Goal: Task Accomplishment & Management: Use online tool/utility

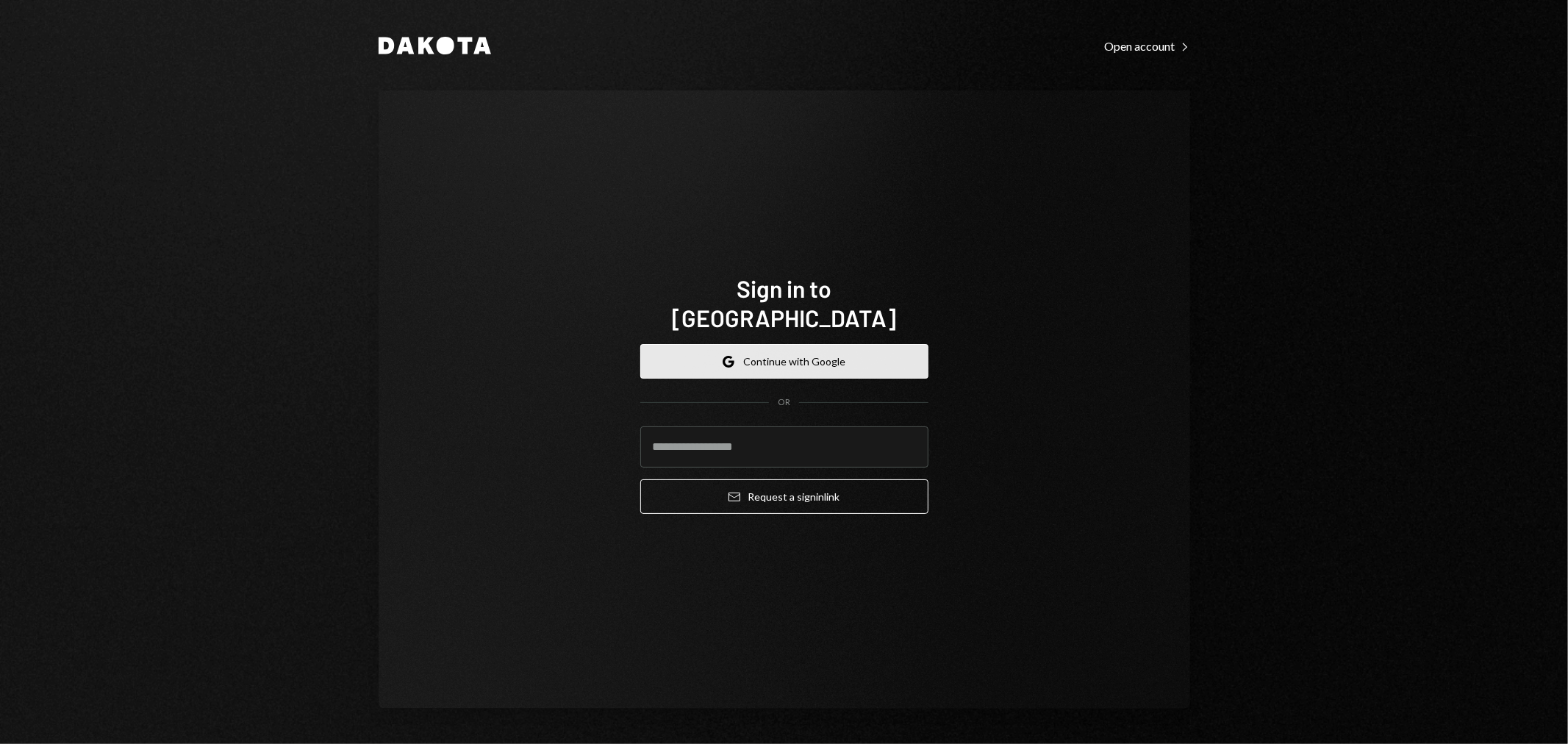
click at [799, 349] on button "Google Continue with Google" at bounding box center [784, 361] width 288 height 35
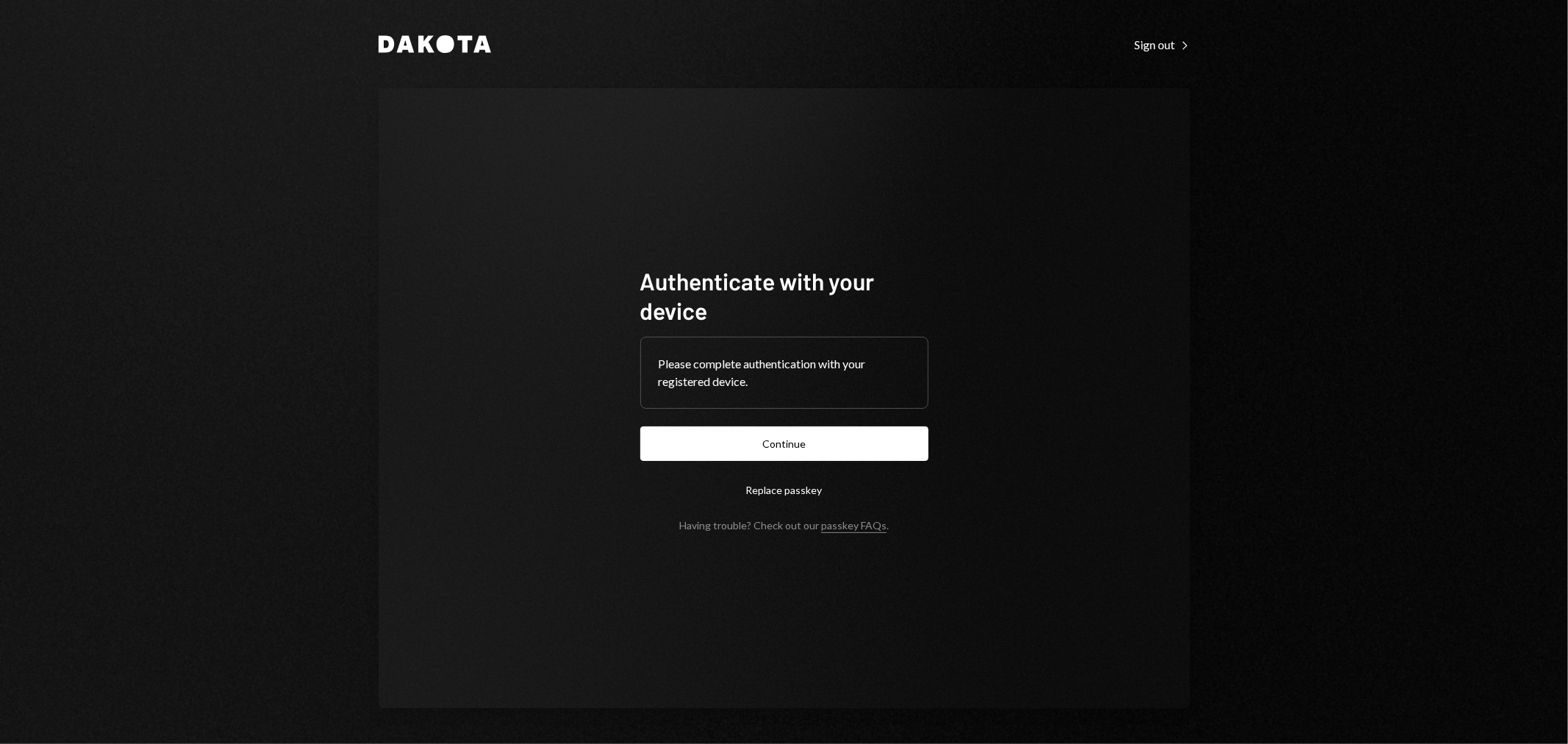
click at [880, 454] on button "Continue" at bounding box center [784, 444] width 288 height 35
click at [784, 445] on button "Continue" at bounding box center [784, 444] width 288 height 35
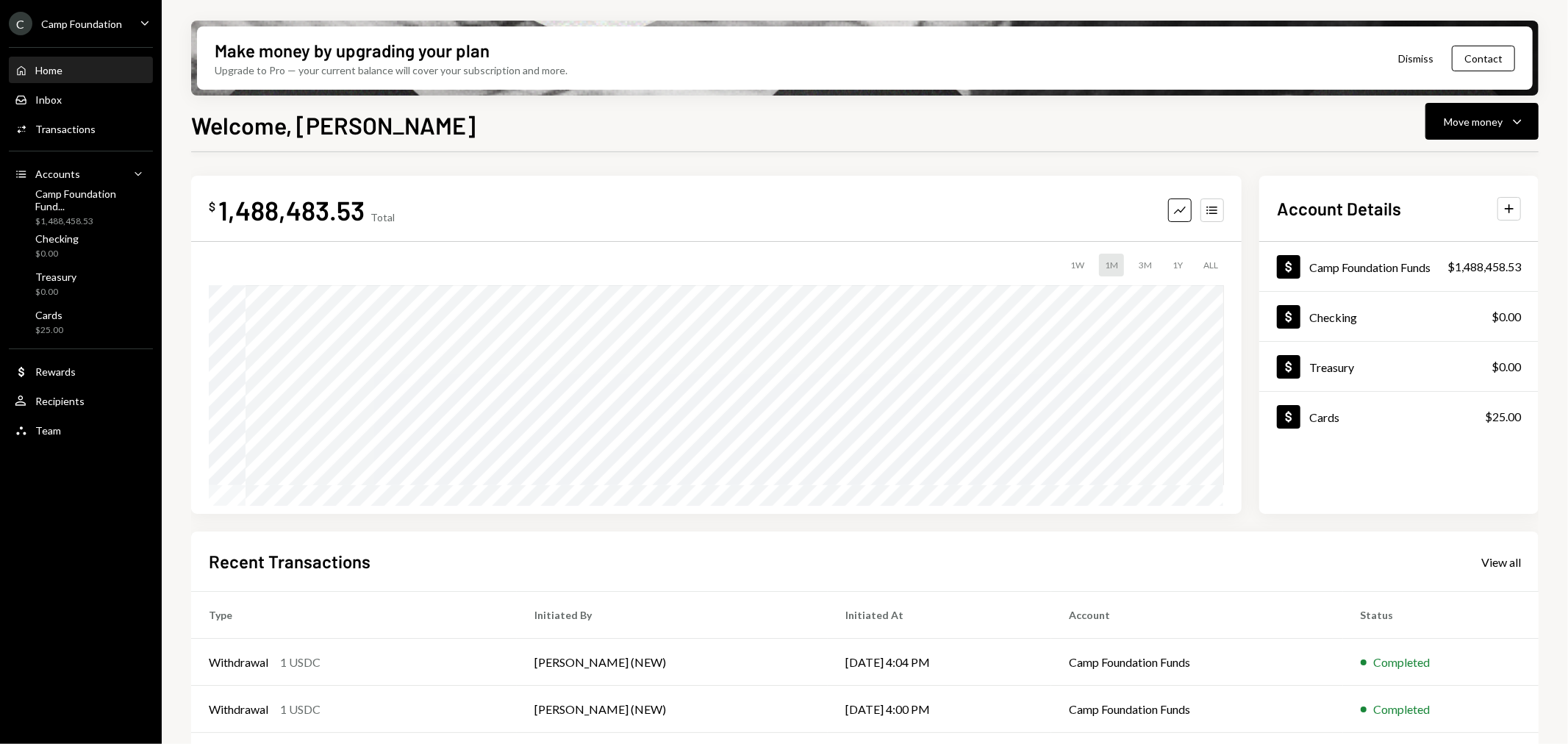
scroll to position [142, 0]
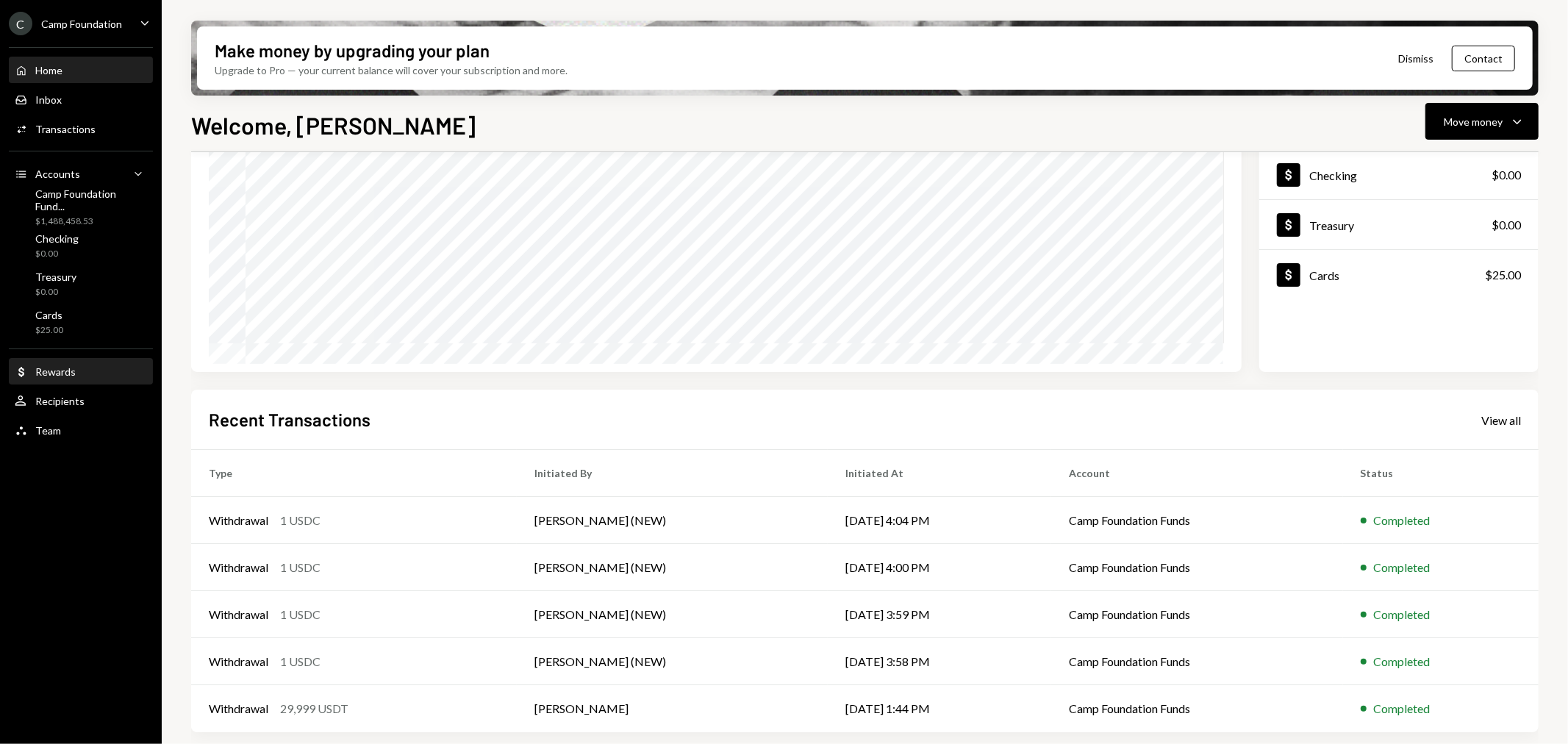
click at [86, 369] on div "Dollar Rewards" at bounding box center [81, 372] width 133 height 13
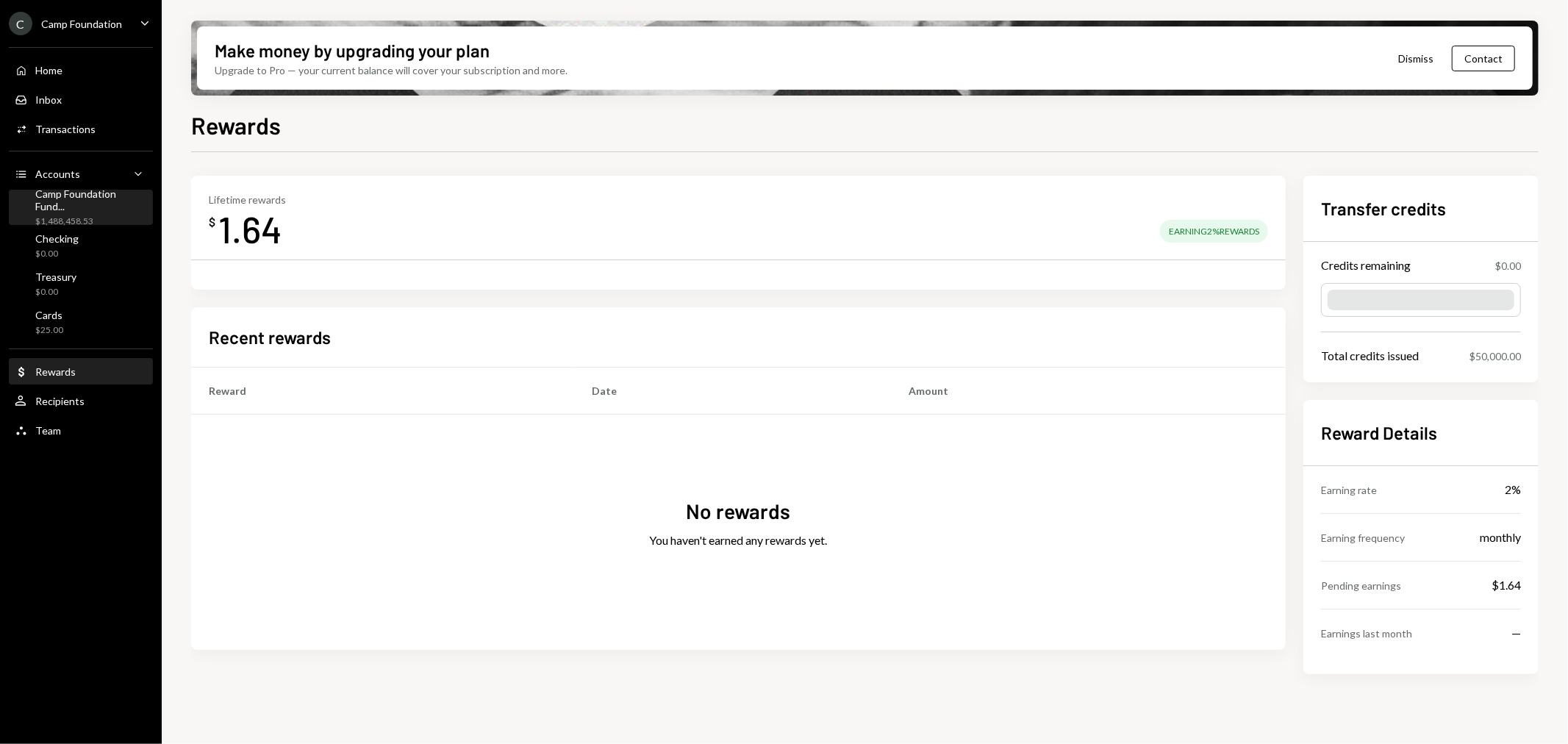
click at [63, 197] on div "Camp Foundation Fund..." at bounding box center [91, 200] width 112 height 25
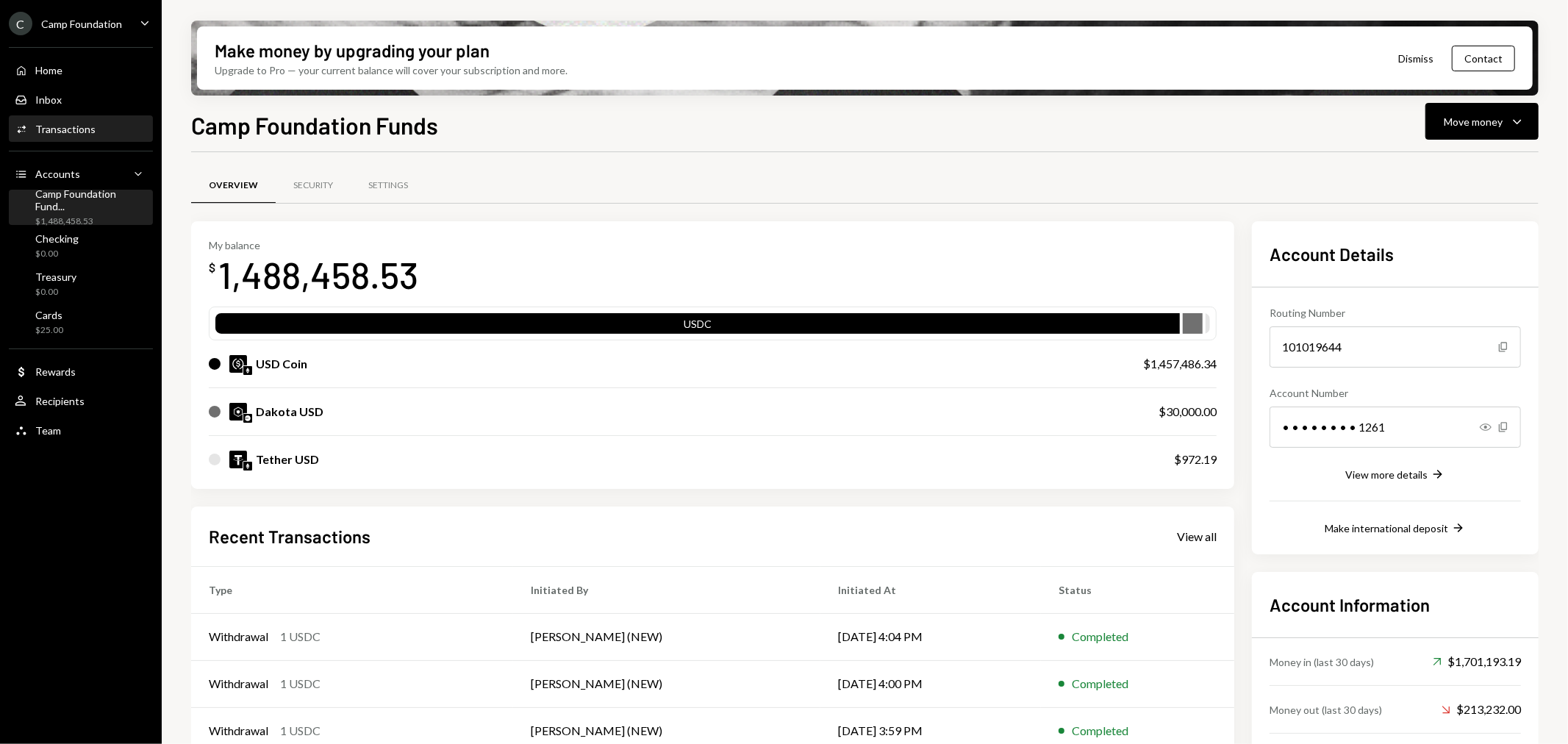
click at [63, 131] on div "Transactions" at bounding box center [65, 128] width 60 height 12
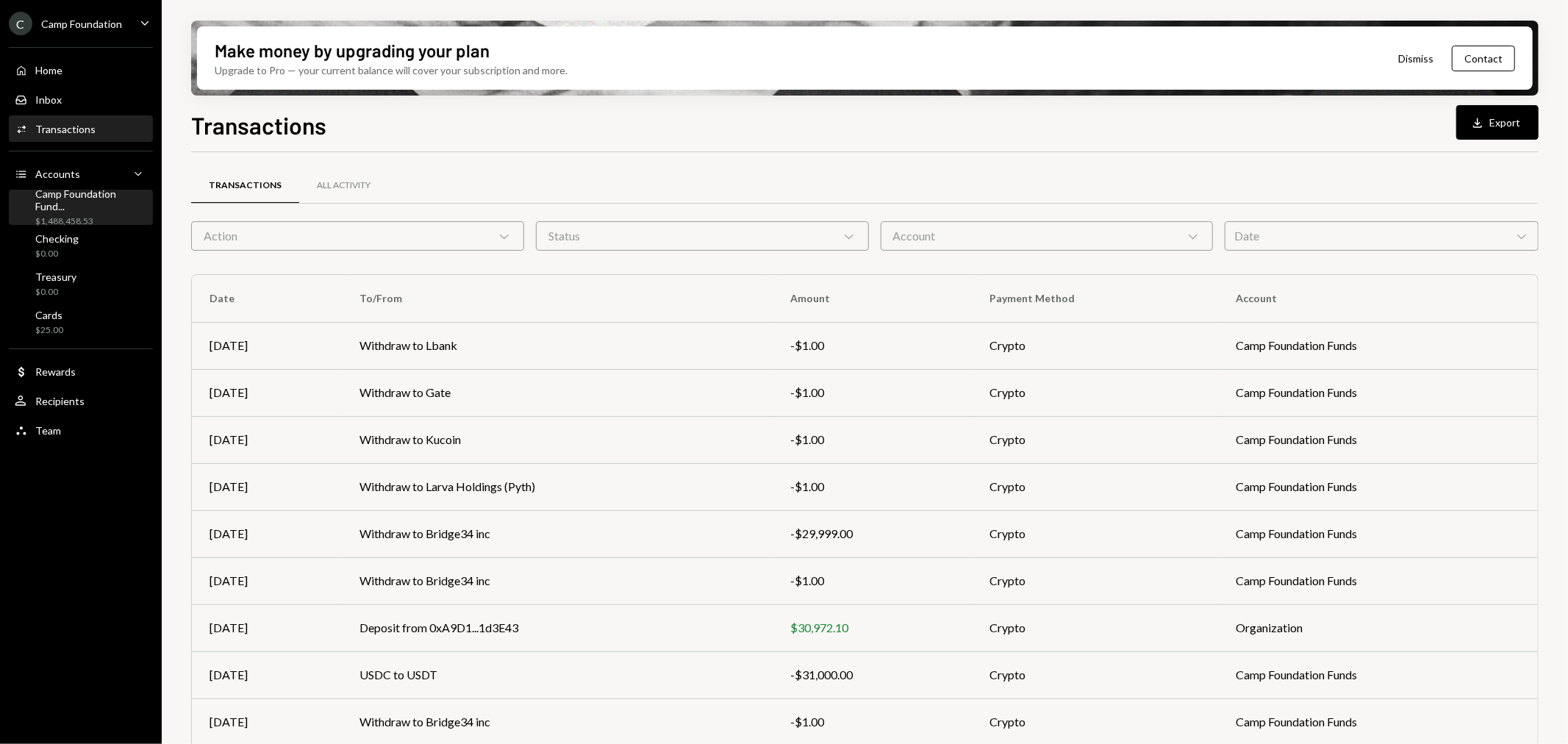
click at [93, 206] on div "Camp Foundation Fund..." at bounding box center [91, 200] width 112 height 25
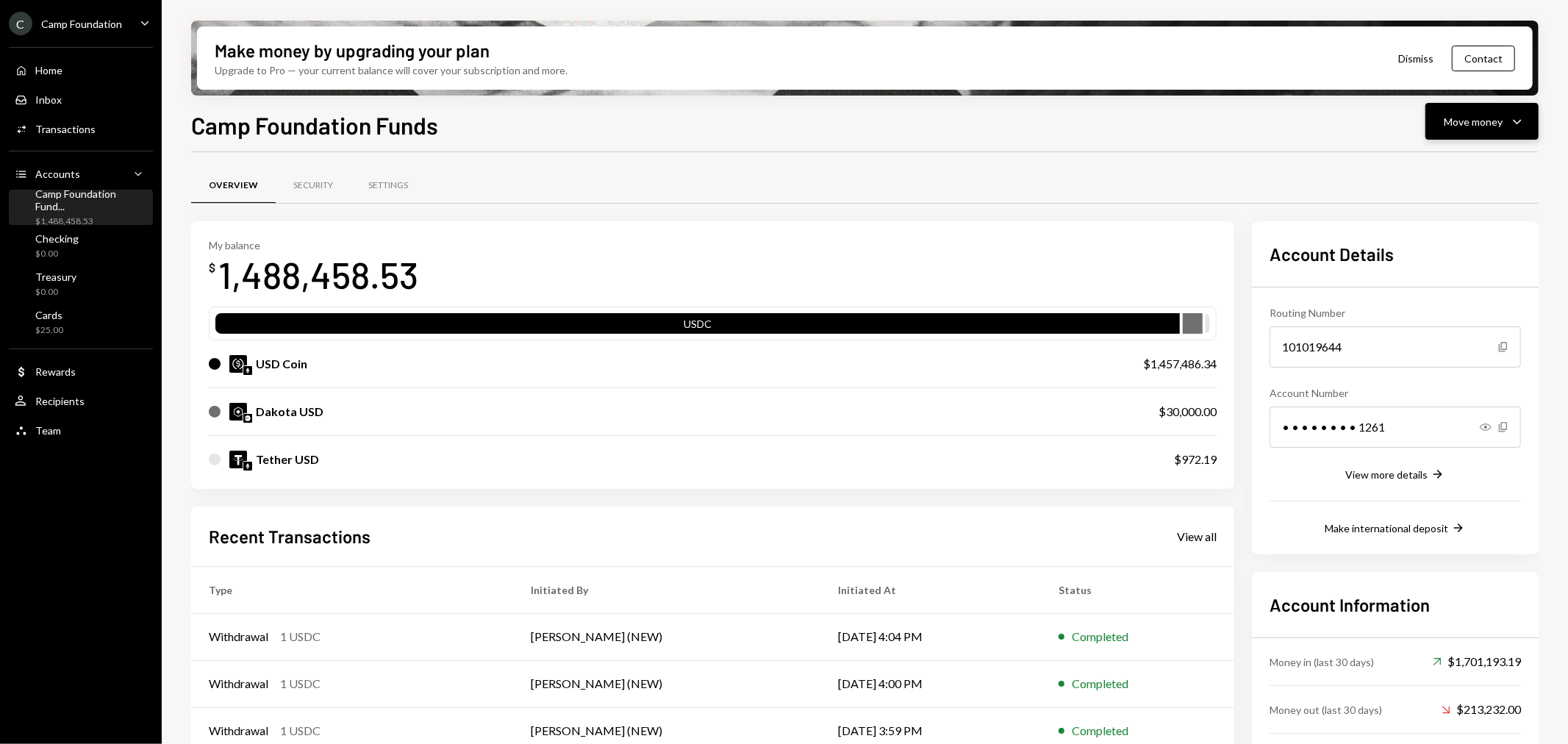
click at [1519, 123] on icon "Caret Down" at bounding box center [1517, 121] width 17 height 17
click at [1460, 167] on div "Send" at bounding box center [1471, 165] width 107 height 16
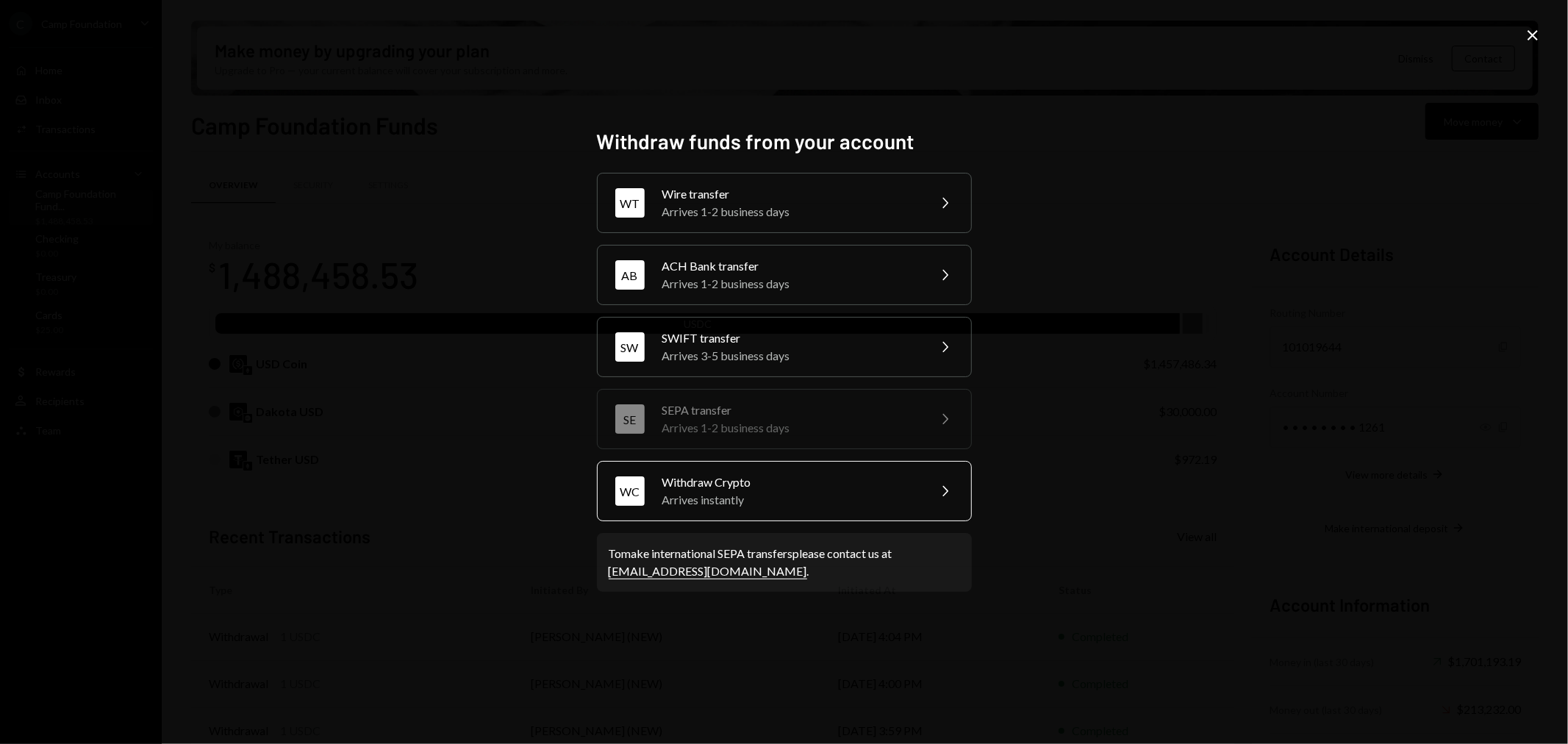
click at [811, 491] on div "Arrives instantly" at bounding box center [790, 500] width 256 height 17
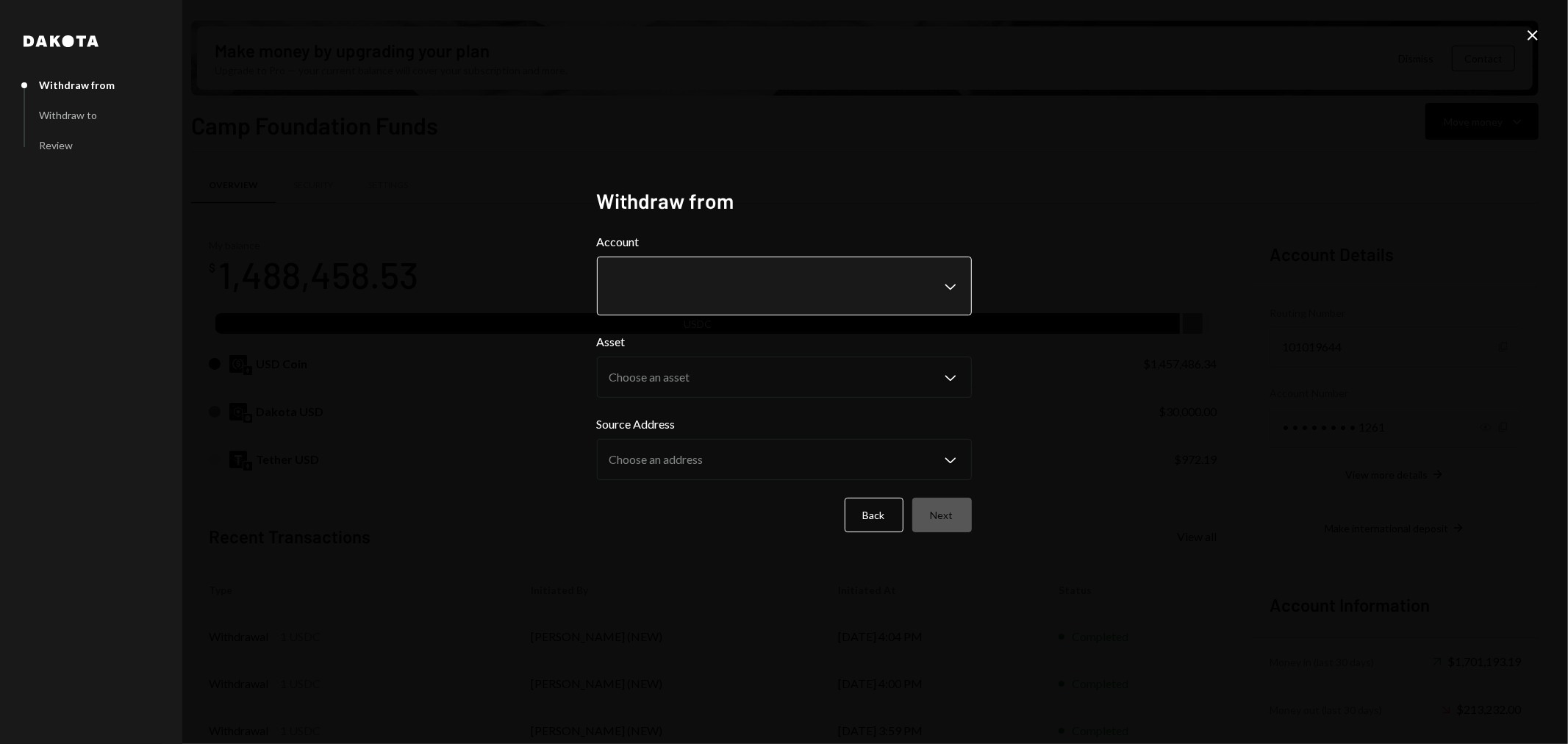
click at [765, 291] on body "C Camp Foundation Caret Down Home Home Inbox Inbox Activities Transactions Acco…" at bounding box center [784, 372] width 1568 height 744
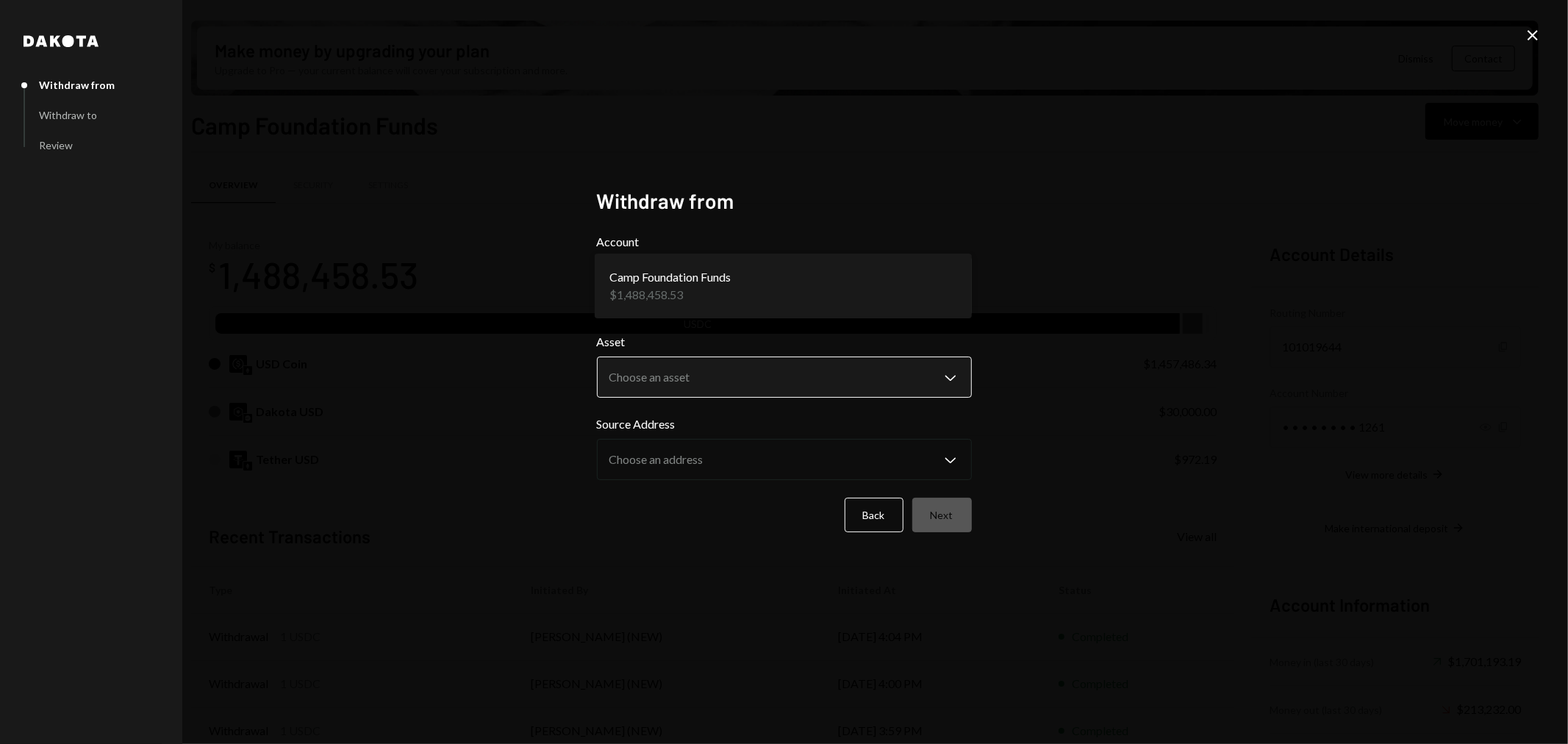
click at [743, 370] on body "C Camp Foundation Caret Down Home Home Inbox Inbox Activities Transactions Acco…" at bounding box center [784, 372] width 1568 height 744
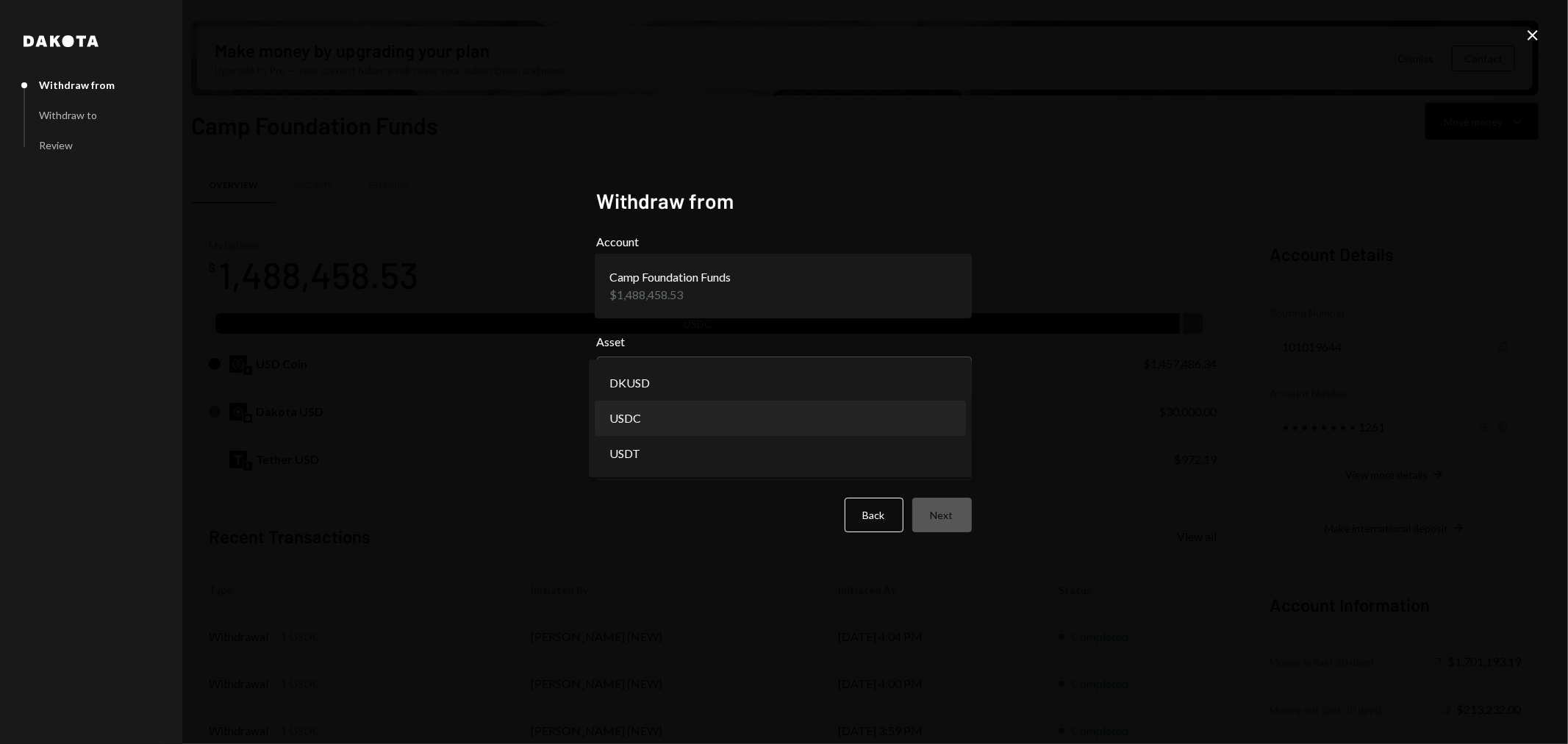
select select "****"
click at [957, 520] on button "Next" at bounding box center [942, 515] width 59 height 35
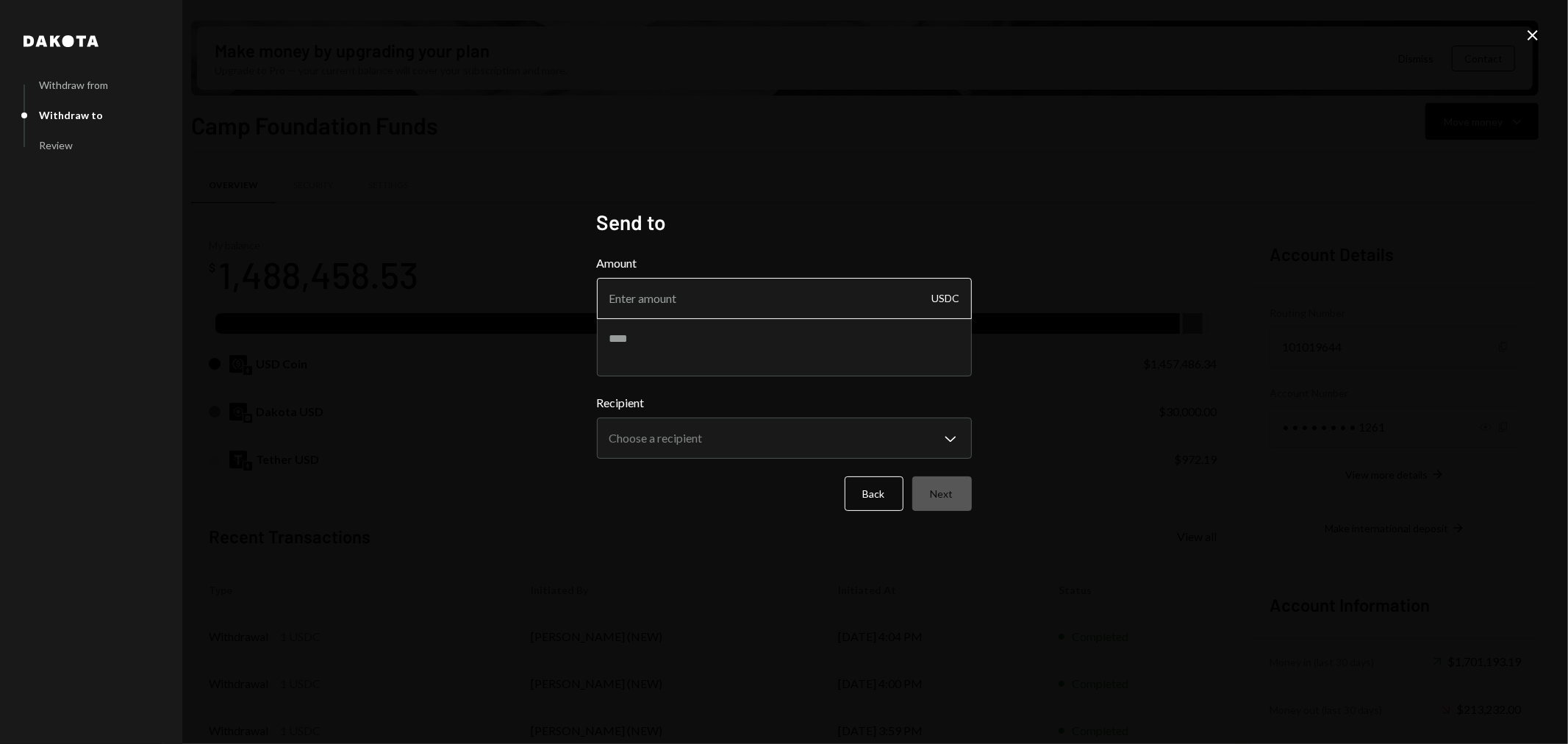
click at [715, 298] on input "Amount" at bounding box center [784, 299] width 375 height 41
type input "5"
click at [733, 342] on textarea at bounding box center [784, 346] width 375 height 58
type textarea "**********"
click at [680, 286] on input "5" at bounding box center [784, 299] width 375 height 41
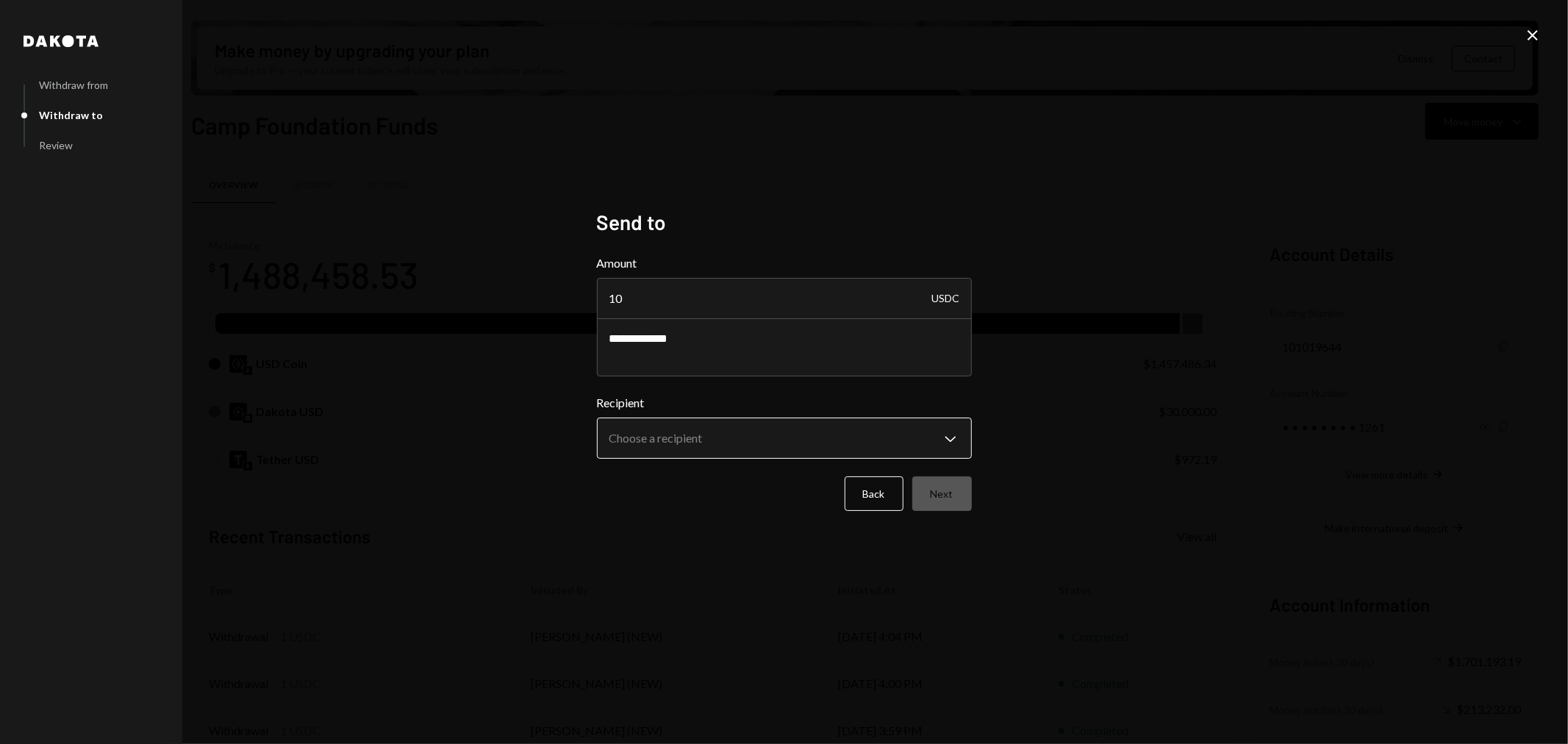
type input "10"
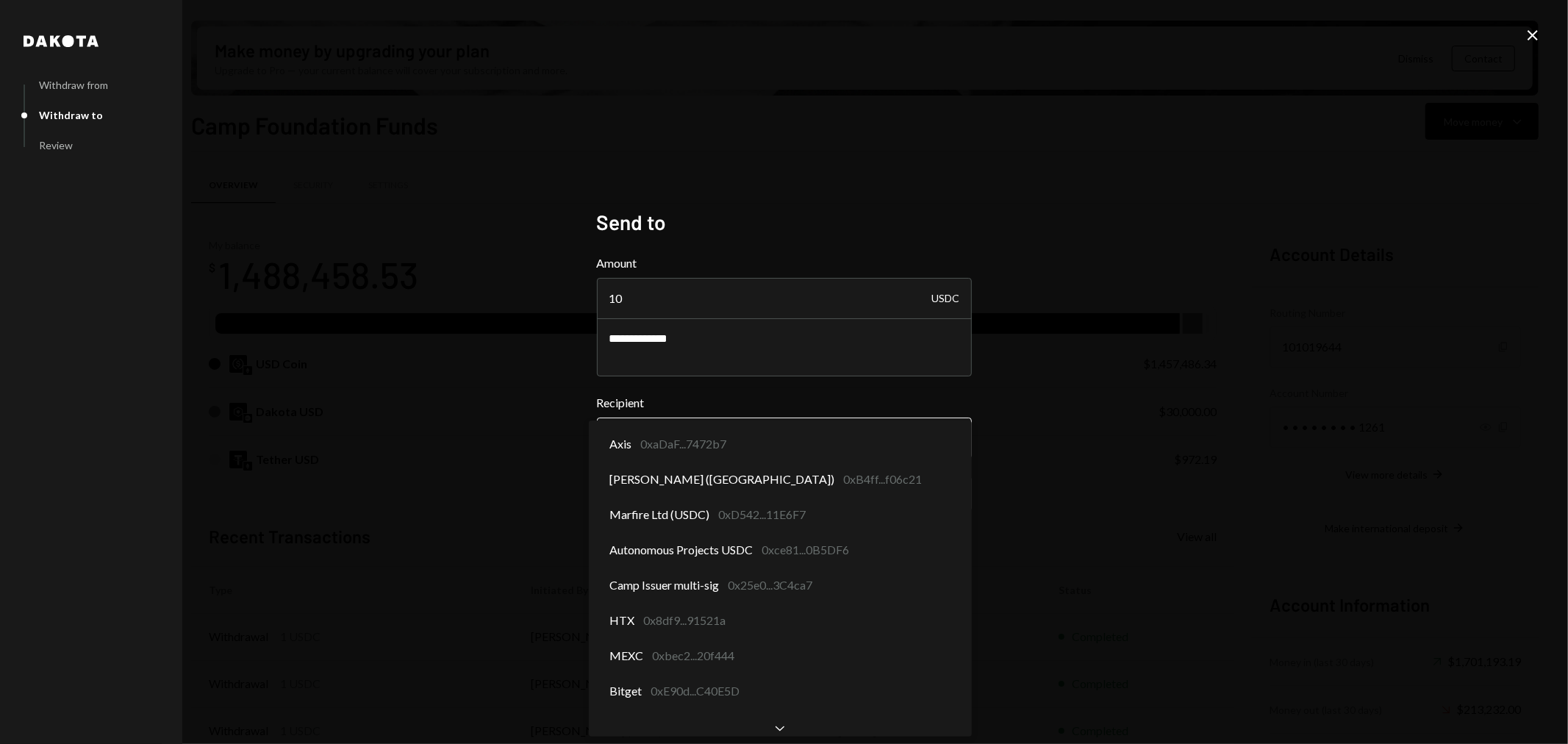
click at [693, 431] on body "C Camp Foundation Caret Down Home Home Inbox Inbox Activities Transactions Acco…" at bounding box center [784, 372] width 1568 height 744
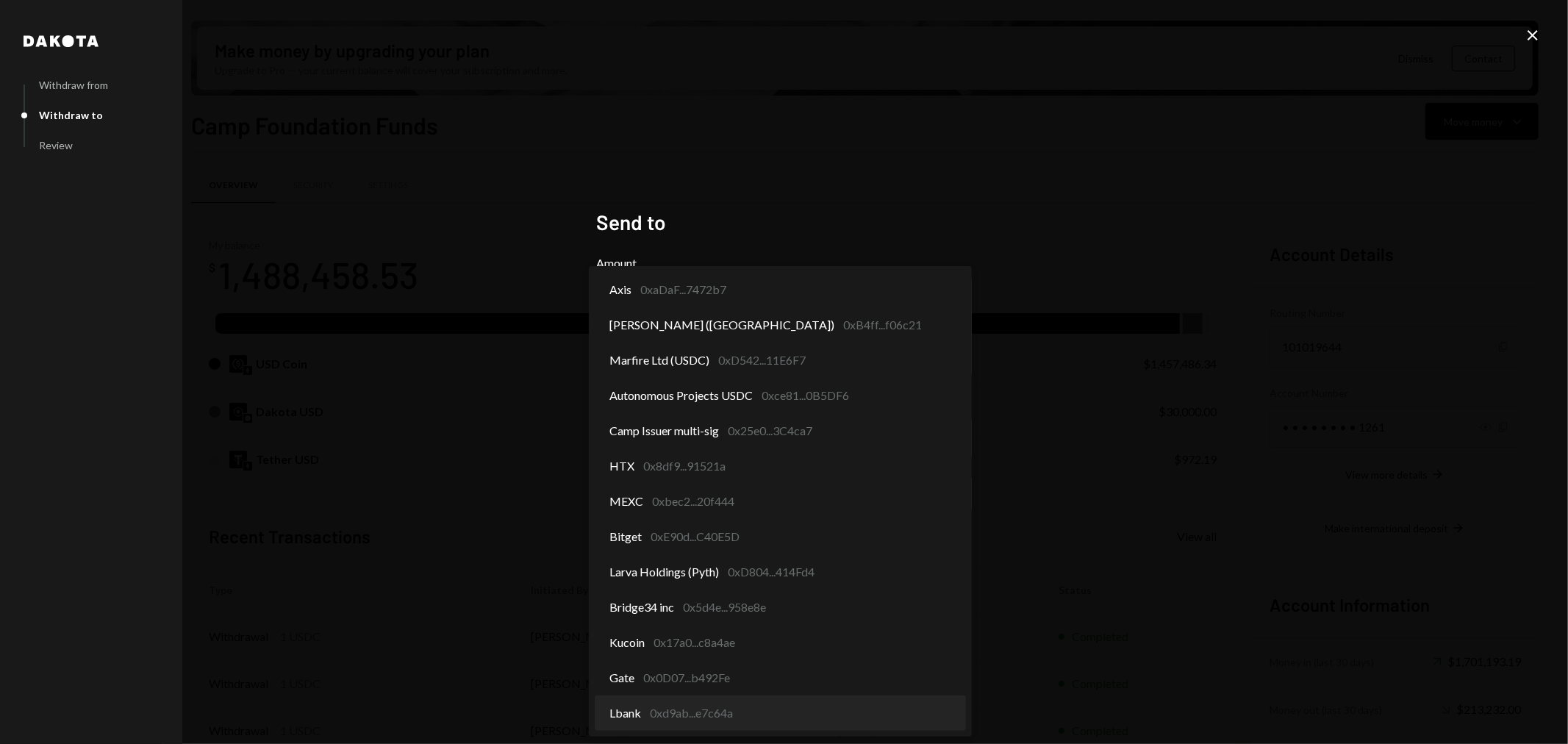
select select "**********"
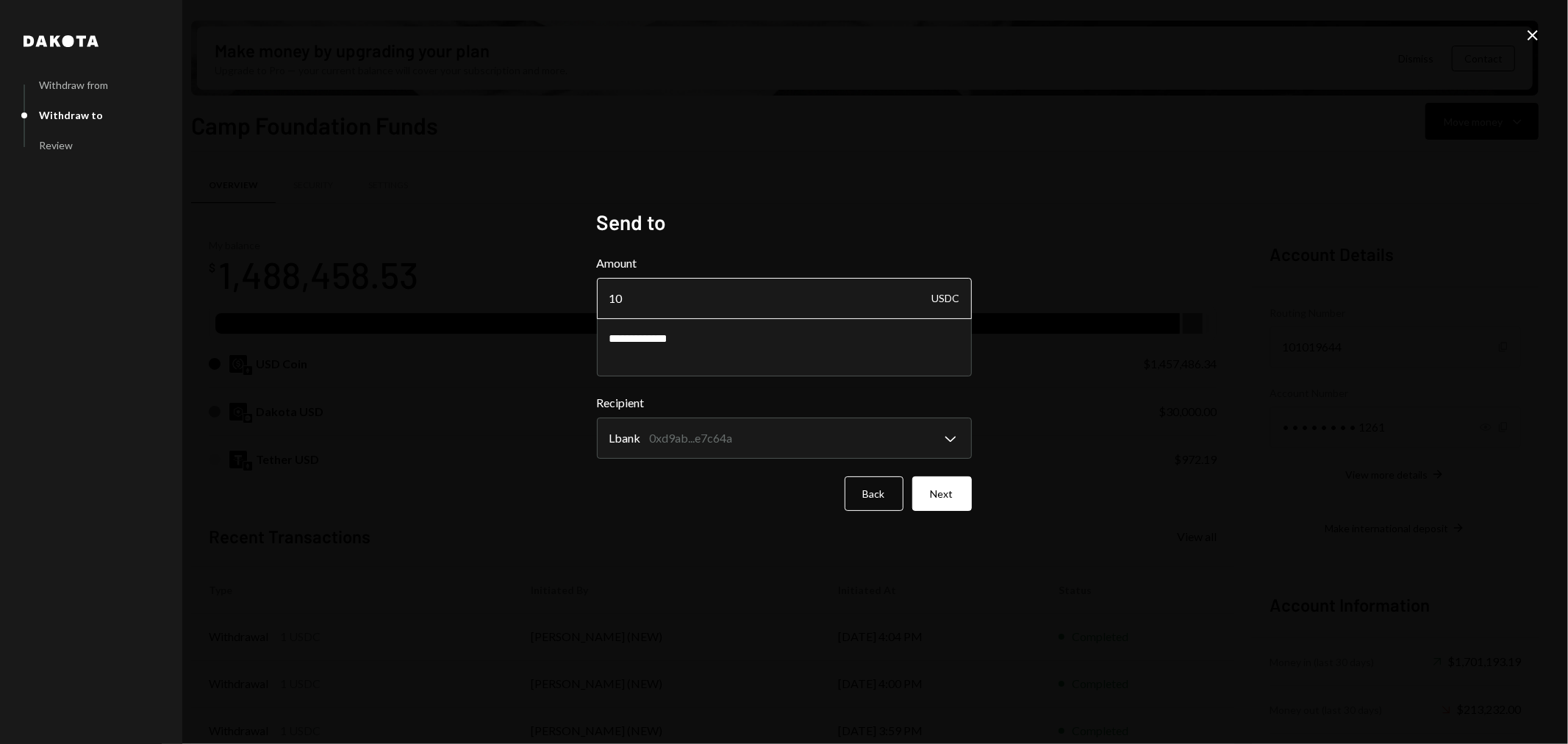
click at [647, 298] on input "10" at bounding box center [784, 299] width 375 height 41
type input "1"
type input "6"
click at [952, 503] on button "Next" at bounding box center [942, 494] width 59 height 35
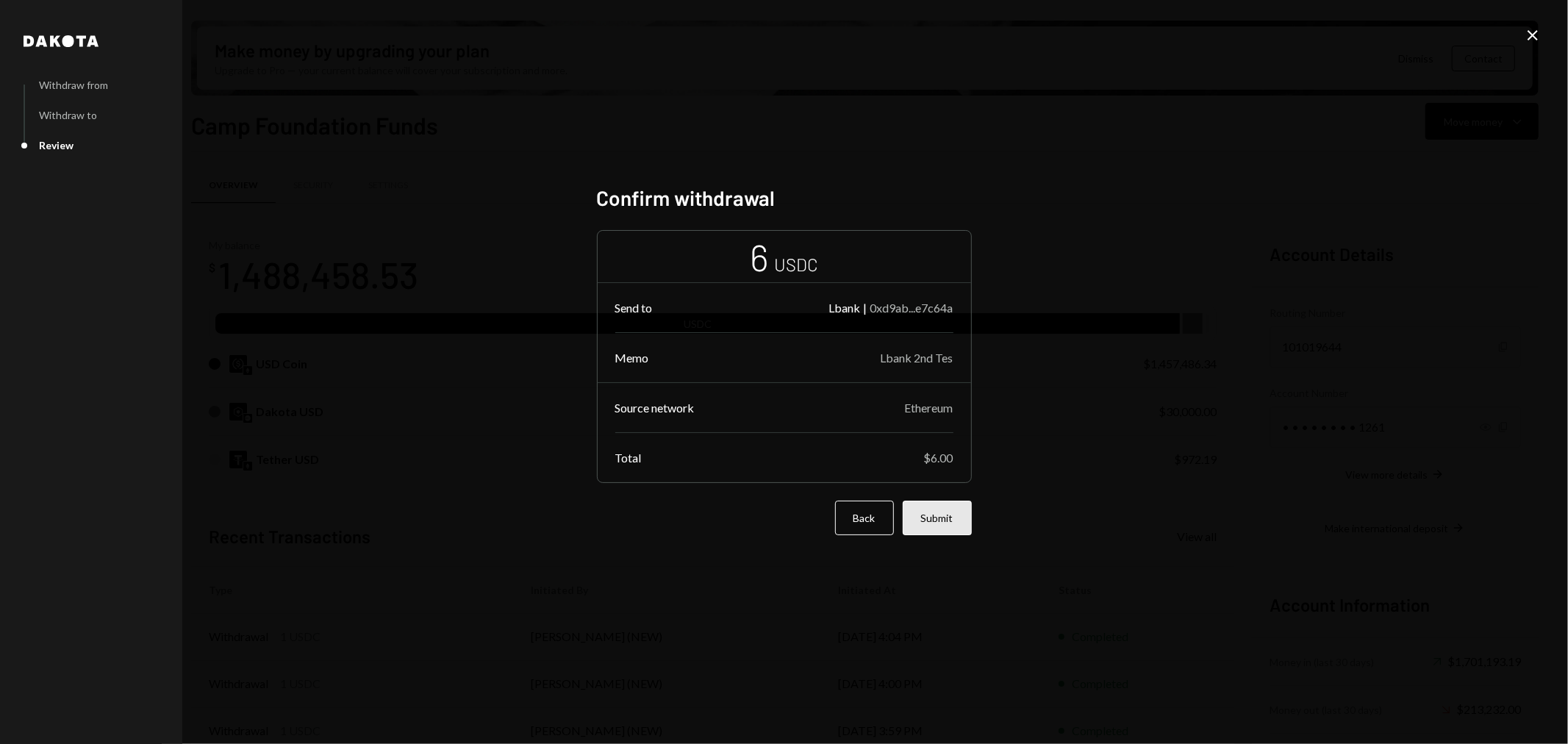
click at [942, 516] on button "Submit" at bounding box center [938, 518] width 69 height 35
